Goal: Task Accomplishment & Management: Complete application form

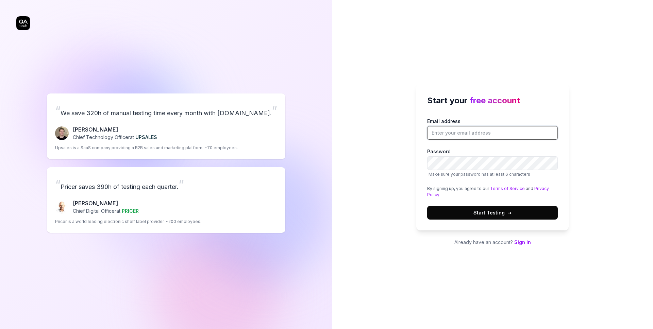
click at [464, 134] on input "Email address" at bounding box center [492, 133] width 131 height 14
type input "[EMAIL_ADDRESS][DOMAIN_NAME]"
click at [590, 141] on div "Start your free account Email address [EMAIL_ADDRESS][DOMAIN_NAME] Password Mak…" at bounding box center [492, 164] width 321 height 329
click at [427, 157] on label "Password Make sure your password has at least 6 characters" at bounding box center [492, 163] width 131 height 30
drag, startPoint x: 483, startPoint y: 133, endPoint x: 430, endPoint y: 131, distance: 52.8
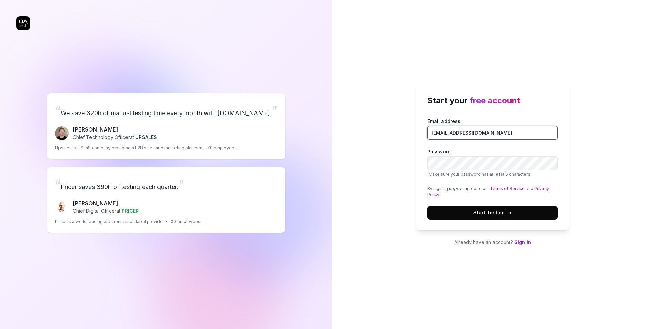
click at [430, 131] on input "[EMAIL_ADDRESS][DOMAIN_NAME]" at bounding box center [492, 133] width 131 height 14
click at [482, 216] on span "Start Testing →" at bounding box center [493, 212] width 38 height 7
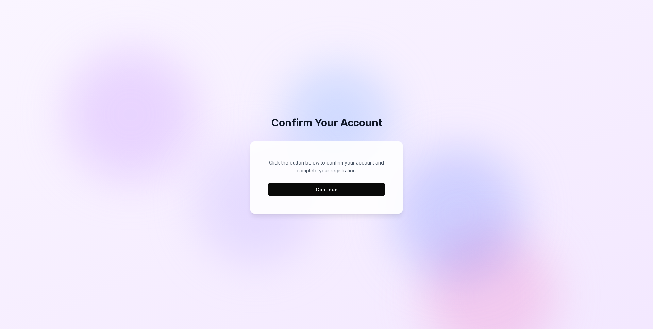
click at [320, 189] on button "Continue" at bounding box center [326, 190] width 117 height 14
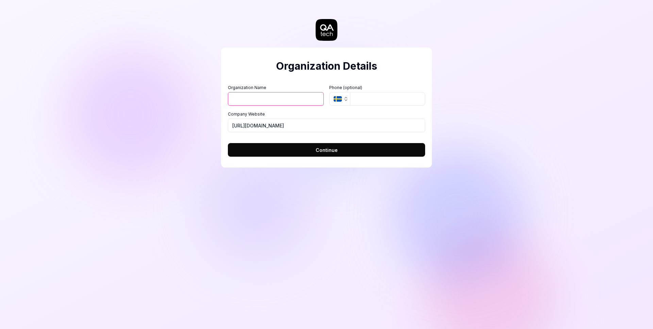
click at [347, 99] on icon "button" at bounding box center [345, 98] width 5 height 5
click at [288, 97] on input "Organization Name" at bounding box center [276, 99] width 96 height 14
click at [373, 107] on div "Organization Name Organization Logo (Square minimum 256x256px) Click to upload …" at bounding box center [326, 109] width 197 height 48
click at [329, 149] on span "Continue" at bounding box center [327, 150] width 22 height 7
click at [277, 99] on input "Organization Name" at bounding box center [276, 99] width 96 height 14
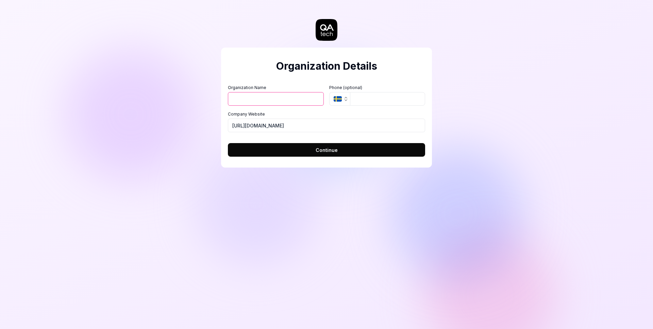
click at [305, 81] on form "Organization Name Organization Logo (Square minimum 256x256px) Click to upload …" at bounding box center [326, 119] width 197 height 76
click at [243, 101] on input "Organization Name" at bounding box center [276, 99] width 96 height 14
type input "Modesens"
click at [345, 100] on icon "button" at bounding box center [345, 98] width 5 height 5
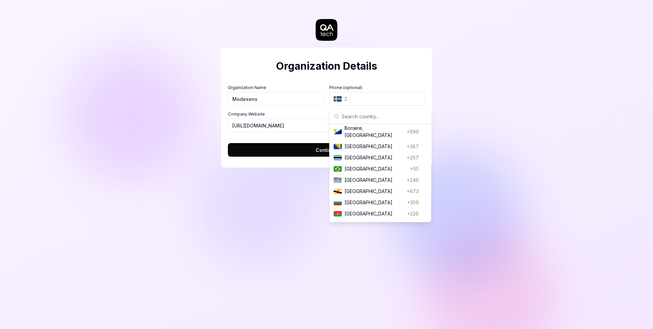
scroll to position [307, 0]
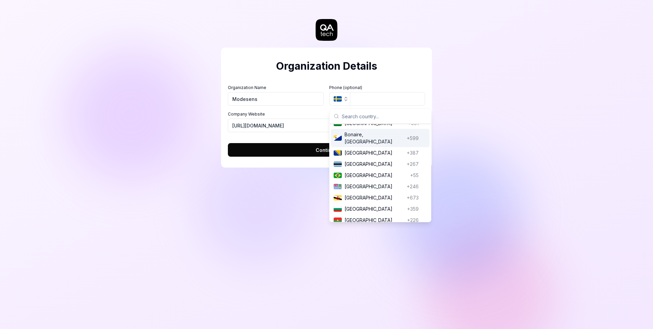
click at [387, 84] on form "Organization Name Modesens Organization Logo (Square minimum 256x256px) Click t…" at bounding box center [326, 119] width 197 height 76
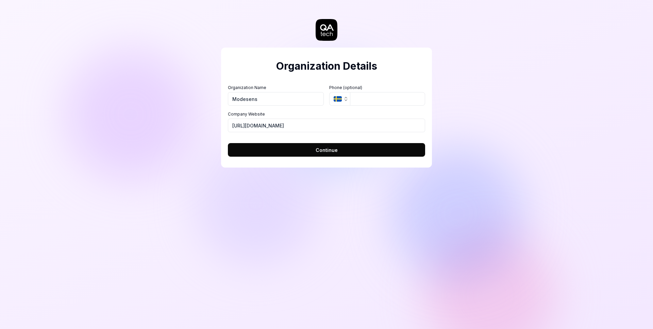
click at [335, 147] on span "Continue" at bounding box center [327, 150] width 22 height 7
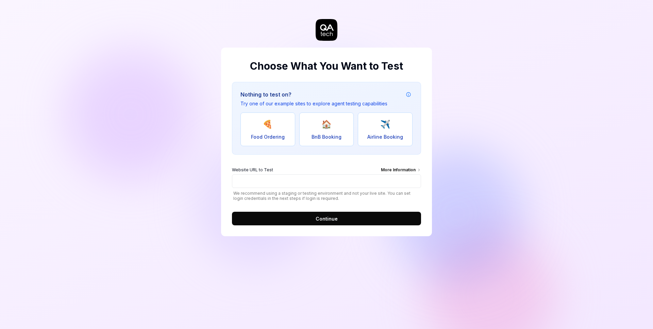
click at [408, 94] on icon "Example attribution information" at bounding box center [408, 94] width 5 height 5
click at [376, 180] on input "Website URL to Test More Information" at bounding box center [326, 182] width 189 height 14
type input "https://test.modesens.com"
click at [315, 225] on button "Continue" at bounding box center [326, 219] width 189 height 14
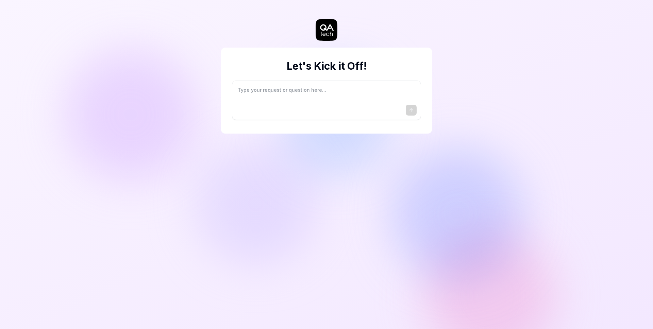
type textarea "*"
type textarea "I"
type textarea "*"
type textarea "I"
type textarea "*"
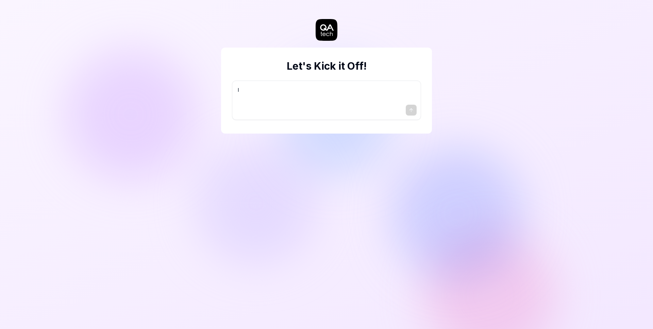
type textarea "I w"
type textarea "*"
type textarea "I wa"
type textarea "*"
type textarea "I wan"
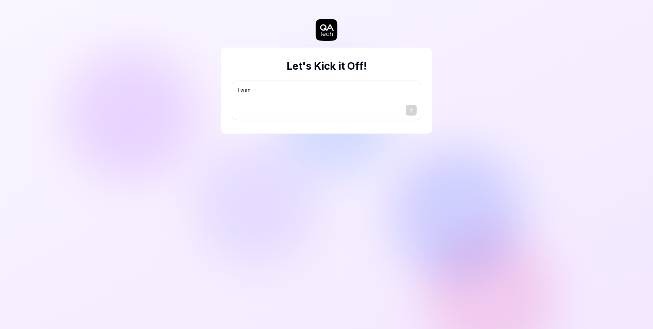
type textarea "*"
type textarea "I want"
type textarea "*"
type textarea "I want"
type textarea "*"
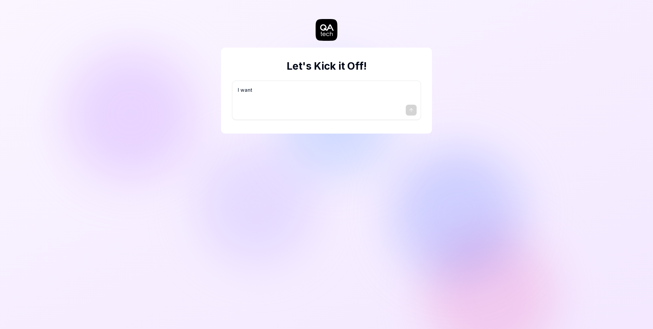
type textarea "I want a"
type textarea "*"
type textarea "I want a"
type textarea "*"
type textarea "I want a g"
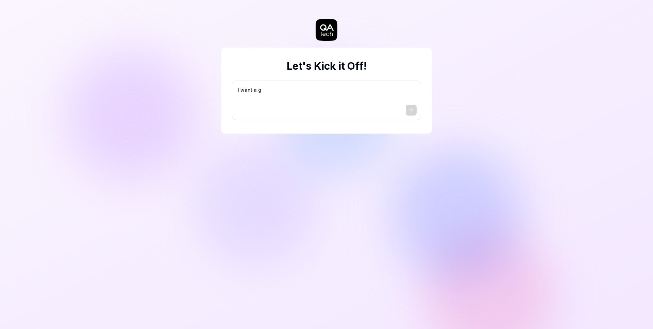
type textarea "*"
type textarea "I want a go"
type textarea "*"
type textarea "I want a goo"
type textarea "*"
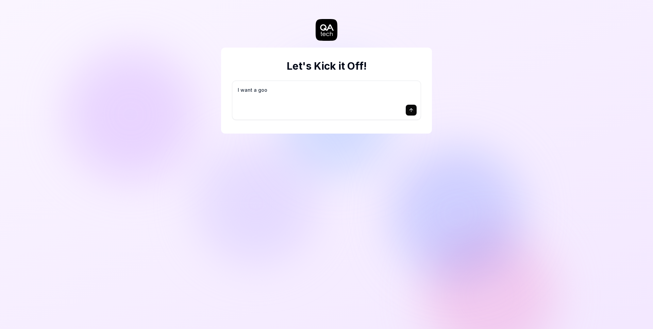
type textarea "I want a good"
type textarea "*"
type textarea "I want a good"
type textarea "*"
type textarea "I want a good t"
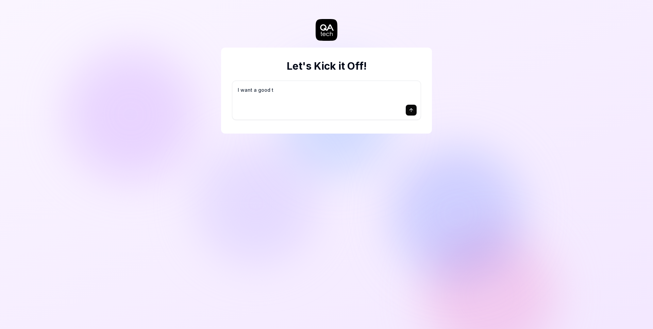
type textarea "*"
type textarea "I want a good te"
type textarea "*"
type textarea "I want a good tes"
type textarea "*"
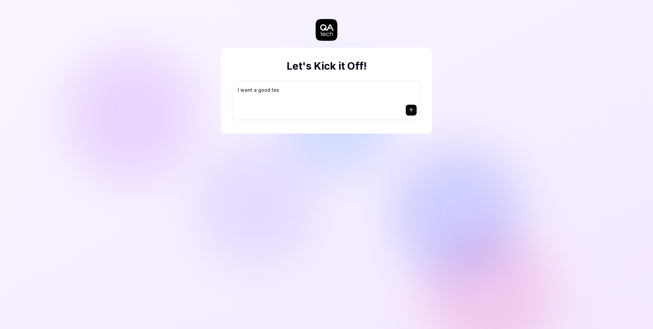
type textarea "I want a good test"
type textarea "*"
type textarea "I want a good test"
type textarea "*"
type textarea "I want a good test s"
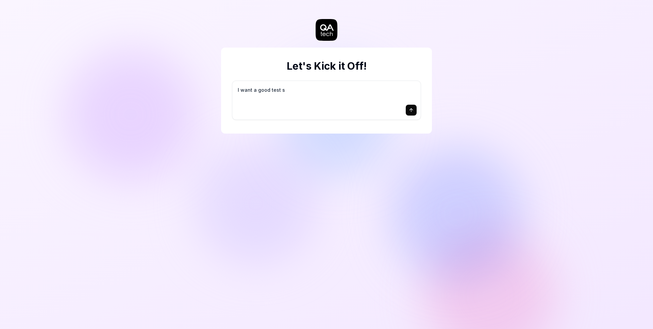
type textarea "*"
type textarea "I want a good test se"
type textarea "*"
type textarea "I want a good test set"
type textarea "*"
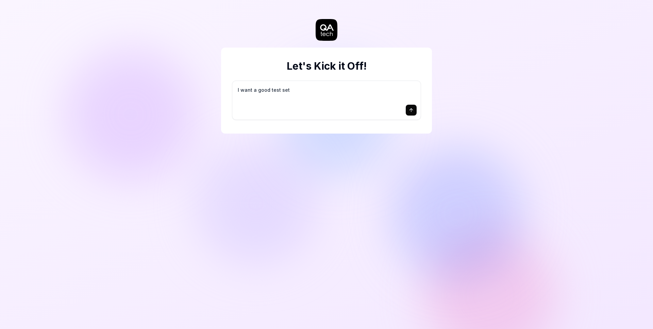
type textarea "I want a good test setu"
type textarea "*"
type textarea "I want a good test setup"
type textarea "*"
type textarea "I want a good test setup"
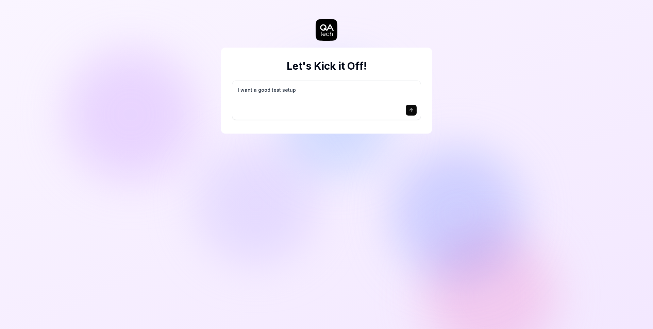
type textarea "*"
type textarea "I want a good test setup f"
type textarea "*"
type textarea "I want a good test setup fo"
type textarea "*"
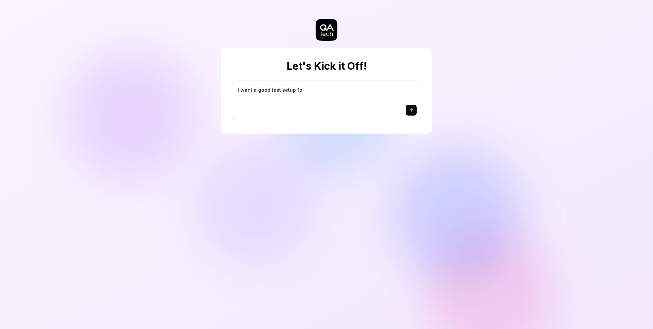
type textarea "I want a good test setup for"
type textarea "*"
type textarea "I want a good test setup for"
type textarea "*"
type textarea "I want a good test setup for m"
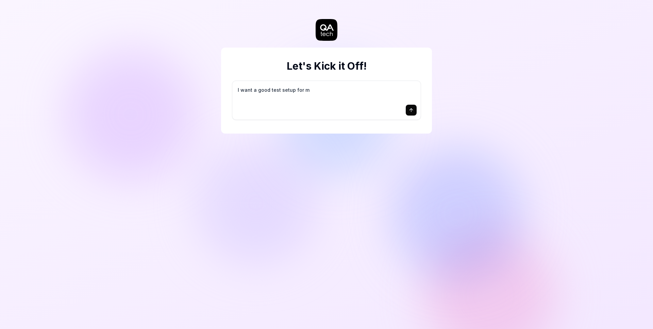
type textarea "*"
type textarea "I want a good test setup for my"
type textarea "*"
type textarea "I want a good test setup for my"
type textarea "*"
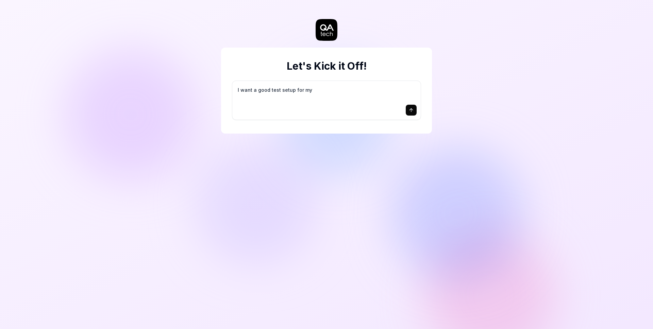
type textarea "I want a good test setup for my s"
type textarea "*"
type textarea "I want a good test setup for my si"
type textarea "*"
type textarea "I want a good test setup for my sit"
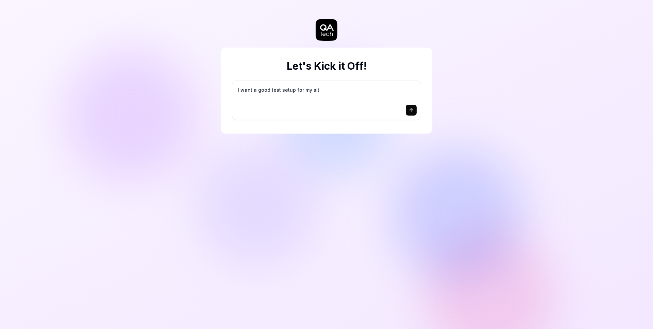
type textarea "*"
type textarea "I want a good test setup for my site"
type textarea "*"
type textarea "I want a good test setup for my site"
type textarea "*"
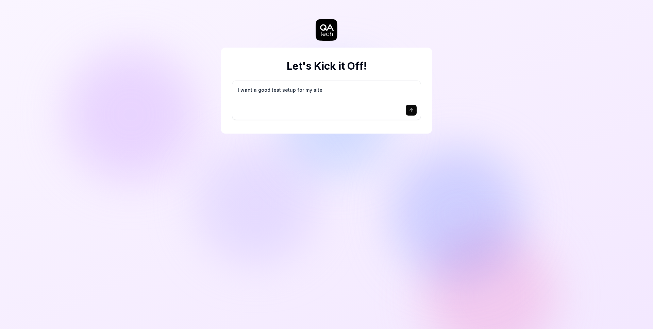
type textarea "I want a good test setup for my site -"
type textarea "*"
type textarea "I want a good test setup for my site -"
type textarea "*"
type textarea "I want a good test setup for my site - h"
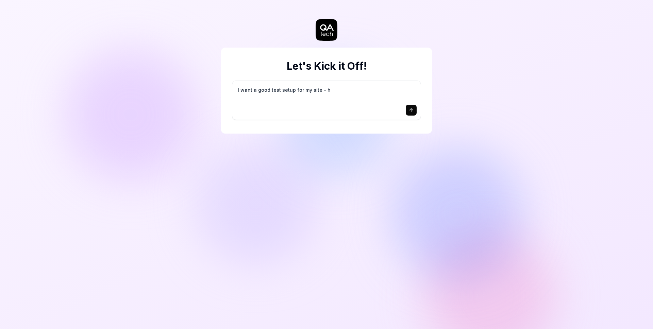
type textarea "*"
type textarea "I want a good test setup for my site - he"
type textarea "*"
type textarea "I want a good test setup for my site - hel"
type textarea "*"
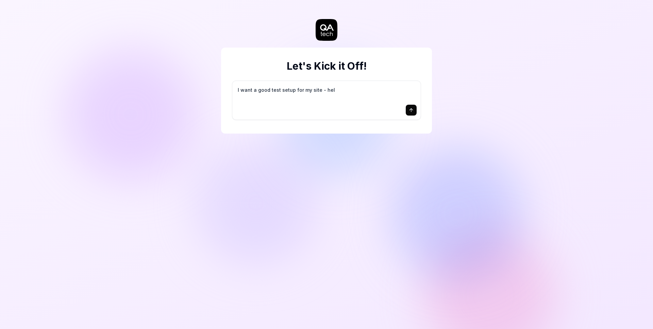
type textarea "I want a good test setup for my site - help"
type textarea "*"
type textarea "I want a good test setup for my site - help"
type textarea "*"
type textarea "I want a good test setup for my site - help m"
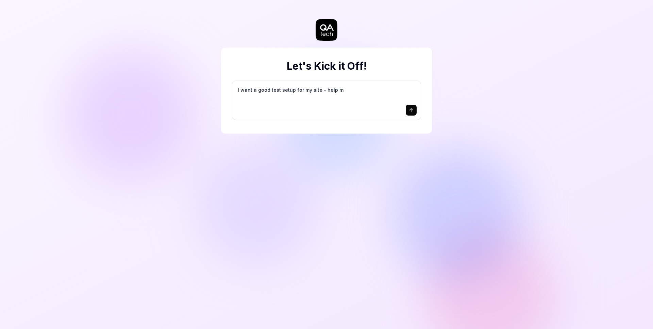
type textarea "*"
type textarea "I want a good test setup for my site - help me"
type textarea "*"
type textarea "I want a good test setup for my site - help me"
type textarea "*"
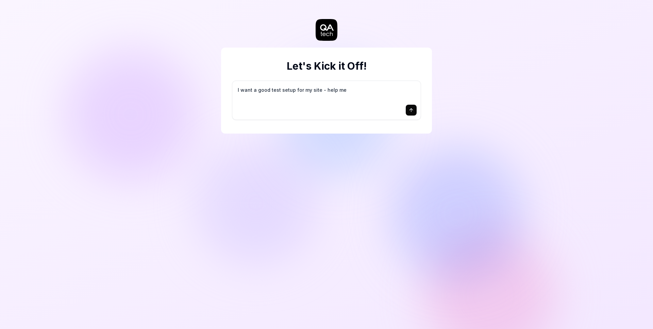
type textarea "I want a good test setup for my site - help me c"
type textarea "*"
type textarea "I want a good test setup for my site - help me cr"
type textarea "*"
type textarea "I want a good test setup for my site - help me cre"
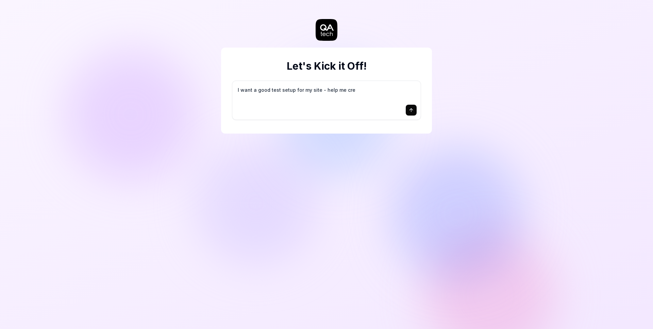
type textarea "*"
type textarea "I want a good test setup for my site - help me crea"
type textarea "*"
type textarea "I want a good test setup for my site - help me creat"
type textarea "*"
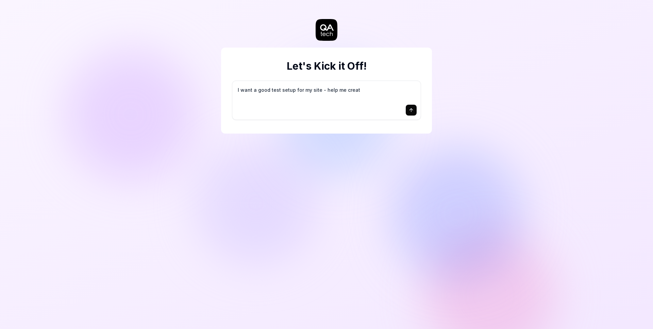
type textarea "I want a good test setup for my site - help me create"
type textarea "*"
type textarea "I want a good test setup for my site - help me create"
type textarea "*"
type textarea "I want a good test setup for my site - help me create t"
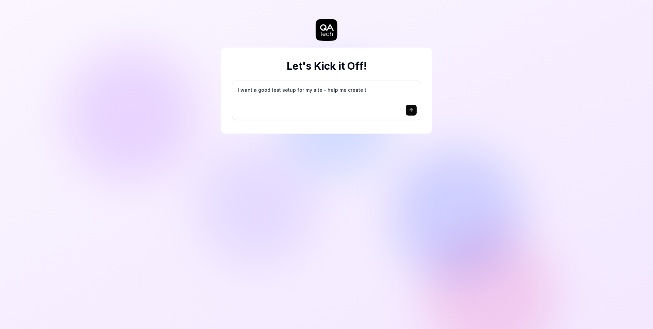
type textarea "*"
type textarea "I want a good test setup for my site - help me create th"
type textarea "*"
type textarea "I want a good test setup for my site - help me create the"
type textarea "*"
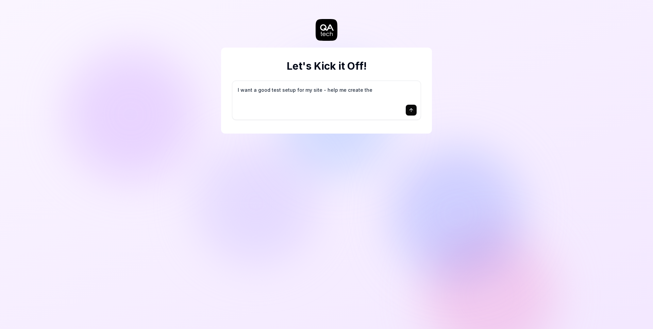
type textarea "I want a good test setup for my site - help me create the"
type textarea "*"
type textarea "I want a good test setup for my site - help me create the f"
type textarea "*"
type textarea "I want a good test setup for my site - help me create the fi"
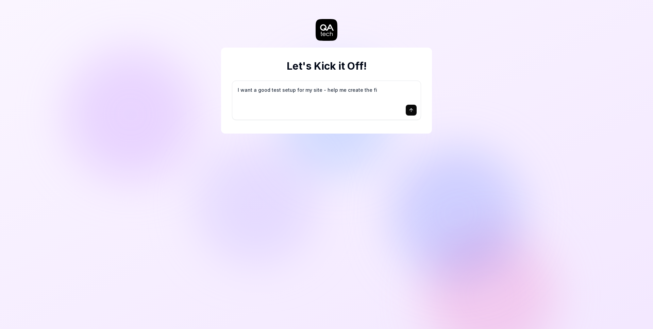
type textarea "*"
type textarea "I want a good test setup for my site - help me create the fir"
type textarea "*"
type textarea "I want a good test setup for my site - help me create the firs"
type textarea "*"
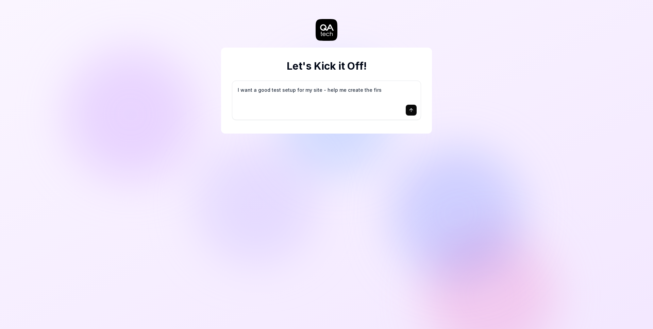
type textarea "I want a good test setup for my site - help me create the first"
type textarea "*"
type textarea "I want a good test setup for my site - help me create the first"
type textarea "*"
type textarea "I want a good test setup for my site - help me create the first 3"
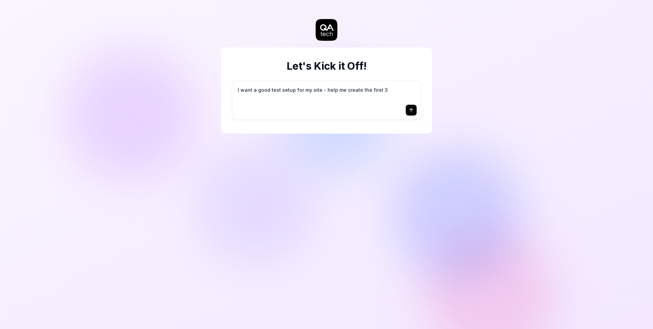
type textarea "*"
type textarea "I want a good test setup for my site - help me create the first 3-"
type textarea "*"
type textarea "I want a good test setup for my site - help me create the first 3-5"
type textarea "*"
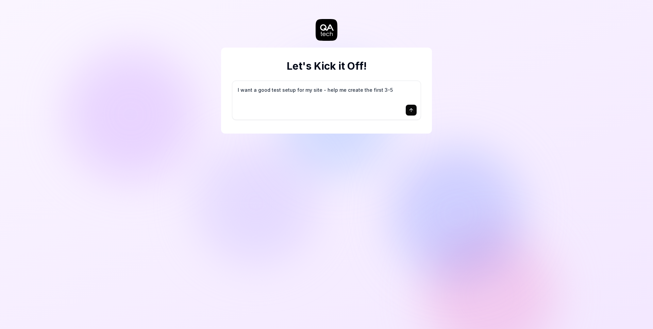
type textarea "I want a good test setup for my site - help me create the first 3-5"
type textarea "*"
type textarea "I want a good test setup for my site - help me create the first 3-5 t"
type textarea "*"
type textarea "I want a good test setup for my site - help me create the first 3-5 te"
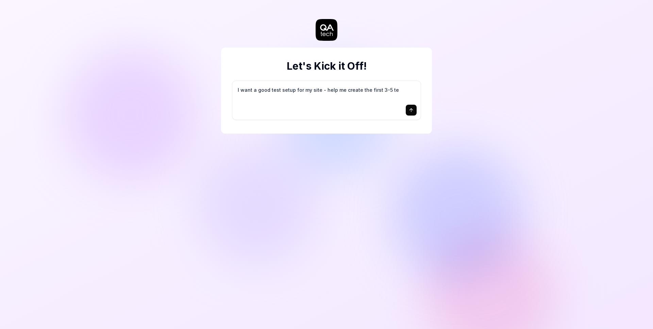
type textarea "*"
type textarea "I want a good test setup for my site - help me create the first 3-5 tes"
type textarea "*"
type textarea "I want a good test setup for my site - help me create the first 3-5 test"
type textarea "*"
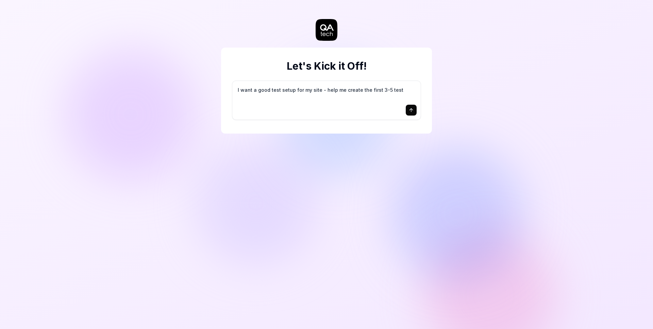
type textarea "I want a good test setup for my site - help me create the first 3-5 test"
type textarea "*"
type textarea "I want a good test setup for my site - help me create the first 3-5 test c"
type textarea "*"
type textarea "I want a good test setup for my site - help me create the first 3-5 test ca"
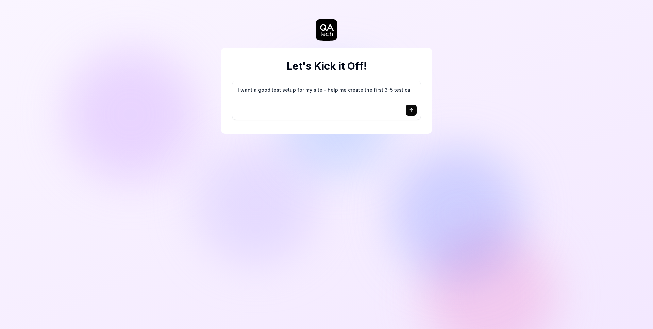
type textarea "*"
type textarea "I want a good test setup for my site - help me create the first 3-5 test cas"
type textarea "*"
type textarea "I want a good test setup for my site - help me create the first 3-5 test case"
type textarea "*"
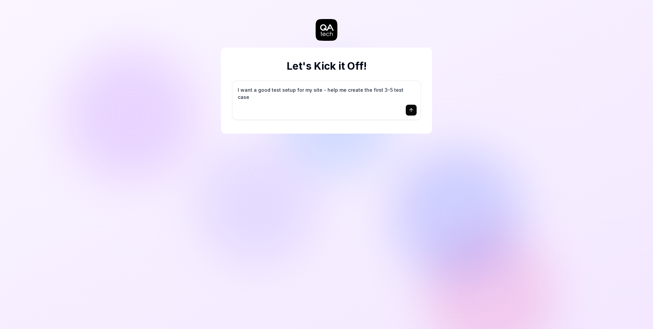
type textarea "I want a good test setup for my site - help me create the first 3-5 test cases"
type textarea "*"
click at [413, 88] on textarea "I want a good test setup for my site - help me create the first 3-5 test cases" at bounding box center [327, 93] width 180 height 17
drag, startPoint x: 416, startPoint y: 90, endPoint x: 227, endPoint y: 83, distance: 188.7
click at [227, 83] on div "Let's Kick it Off! I want a good test setup for my site - help me create the fi…" at bounding box center [326, 91] width 211 height 86
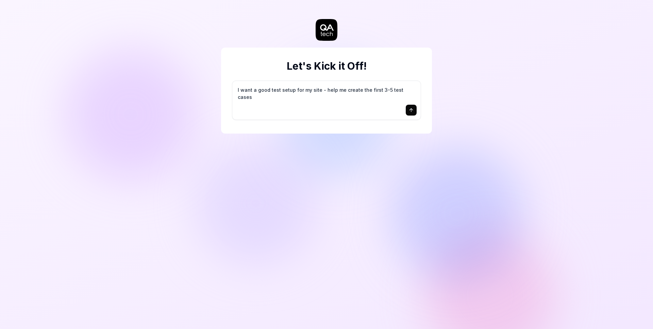
type textarea "s"
type textarea "*"
type textarea "si"
type textarea "*"
type textarea "sig"
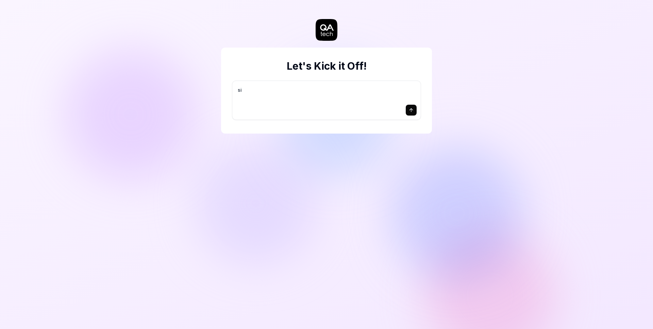
type textarea "*"
type textarea "sign"
type textarea "*"
type textarea "sign"
type textarea "*"
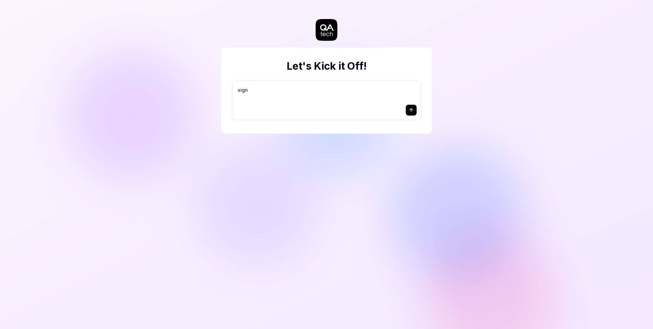
type textarea "sign u"
type textarea "*"
type textarea "sign uo"
type textarea "*"
type textarea "sign u"
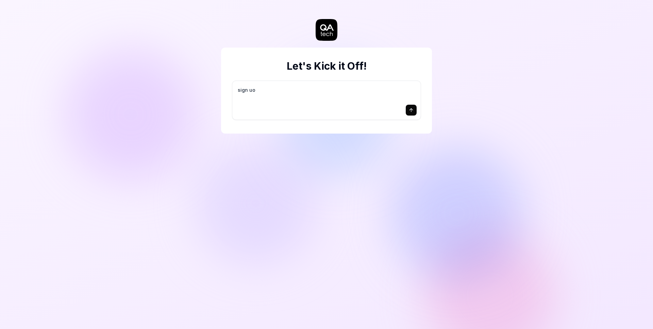
type textarea "*"
type textarea "sign up"
type textarea "*"
type textarea "sign up"
type textarea "*"
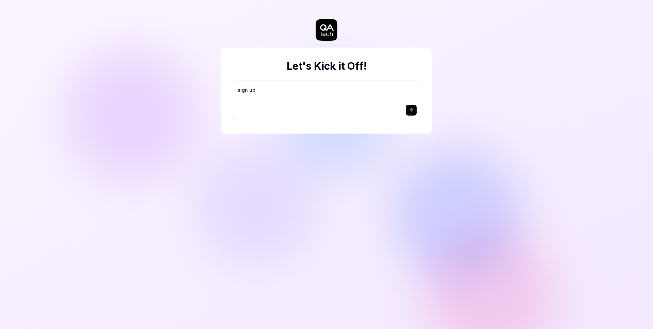
type textarea "sign up t"
type textarea "*"
type textarea "sign up te"
type textarea "*"
type textarea "sign up tes"
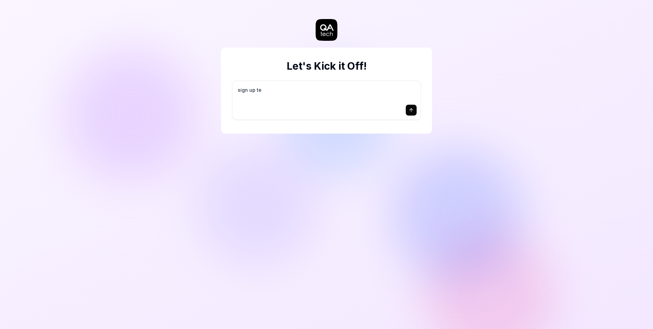
type textarea "*"
type textarea "sign up test"
type textarea "*"
type textarea "sign up test"
click at [412, 112] on icon "submit" at bounding box center [411, 110] width 5 height 5
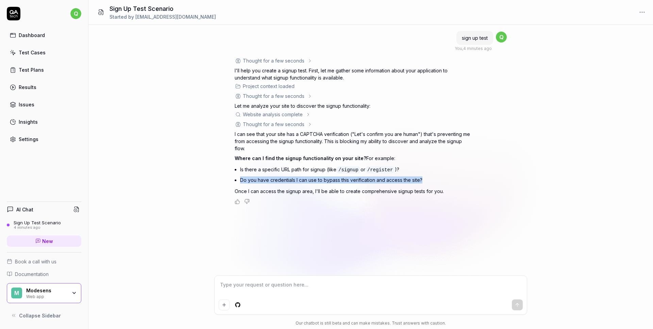
drag, startPoint x: 427, startPoint y: 178, endPoint x: 237, endPoint y: 179, distance: 189.9
click at [237, 179] on div "I can see that your site has a CAPTCHA verification ("Let's confirm you are hum…" at bounding box center [354, 163] width 238 height 64
copy li "Do you have credentials I can use to bypass this verification and access the si…"
click at [361, 238] on div "sign up test You , 5 minutes ago q Thought for a few seconds The user wants to …" at bounding box center [370, 150] width 565 height 251
type textarea "*"
